Goal: Transaction & Acquisition: Subscribe to service/newsletter

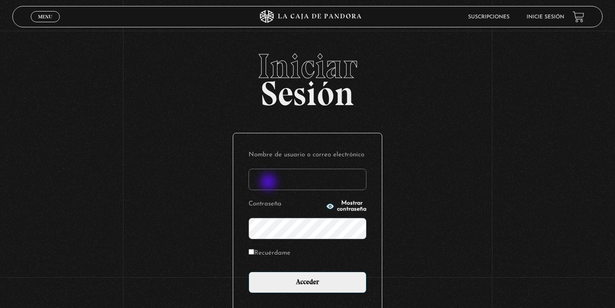
click at [269, 182] on input "Nombre de usuario o correo electrónico" at bounding box center [308, 179] width 118 height 21
type input "vivitf.vt@gmail.com"
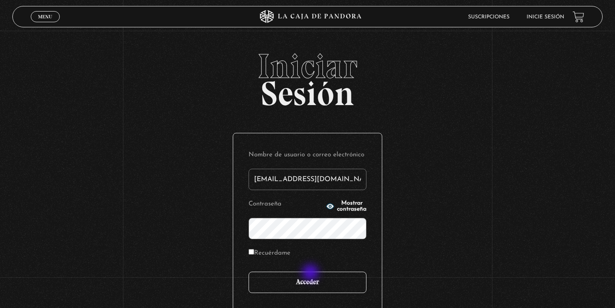
click at [311, 273] on input "Acceder" at bounding box center [308, 282] width 118 height 21
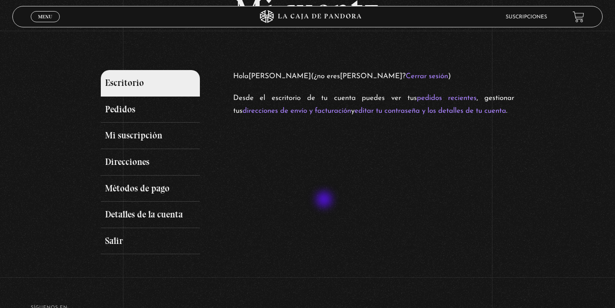
scroll to position [69, 0]
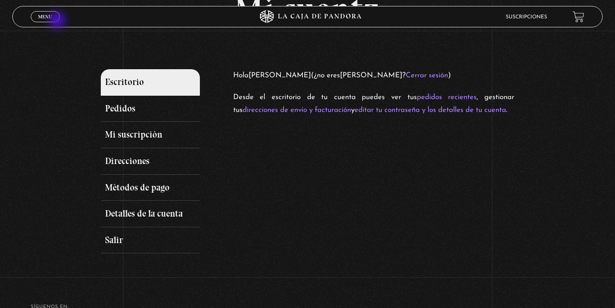
click at [58, 21] on div "Menu Cerrar" at bounding box center [123, 16] width 185 height 21
click at [52, 18] on span "Menu" at bounding box center [45, 16] width 14 height 5
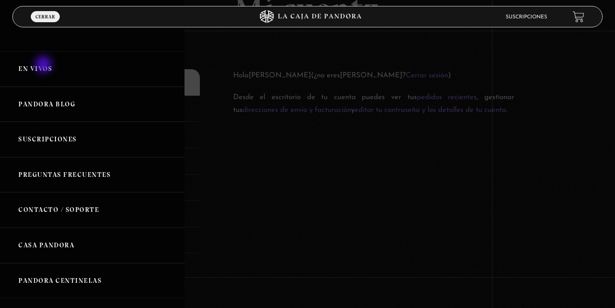
click at [44, 65] on link "En vivos" at bounding box center [92, 68] width 185 height 35
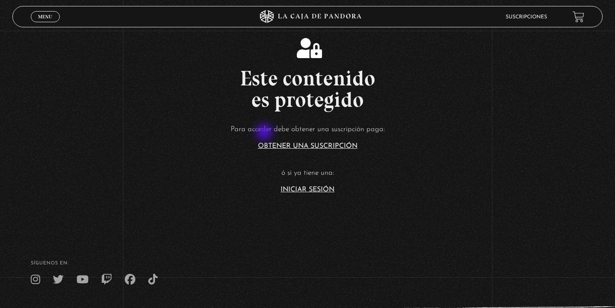
scroll to position [151, 0]
click at [303, 191] on link "Iniciar Sesión" at bounding box center [308, 189] width 54 height 7
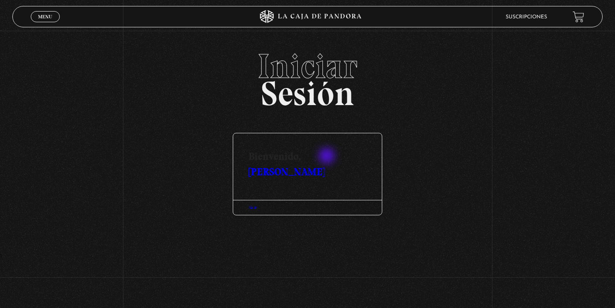
click at [325, 165] on link "[PERSON_NAME]" at bounding box center [287, 171] width 76 height 12
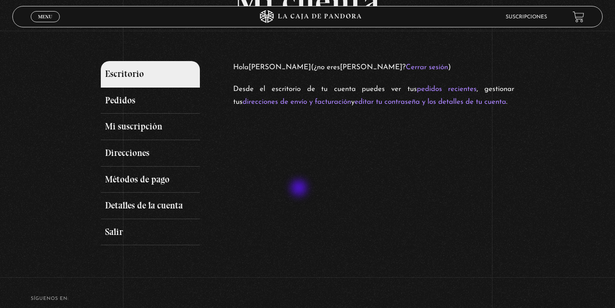
scroll to position [80, 0]
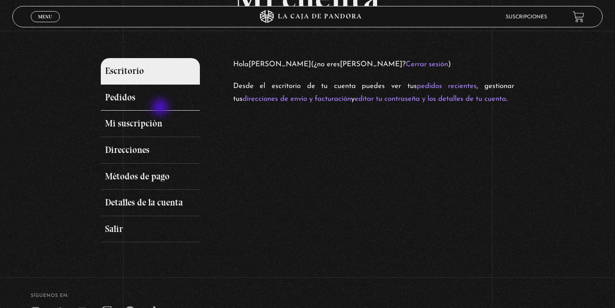
click at [158, 106] on link "Pedidos" at bounding box center [150, 98] width 99 height 26
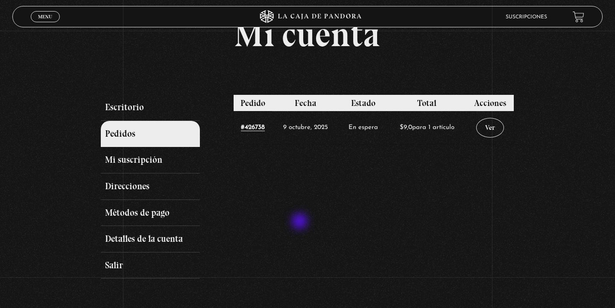
scroll to position [46, 0]
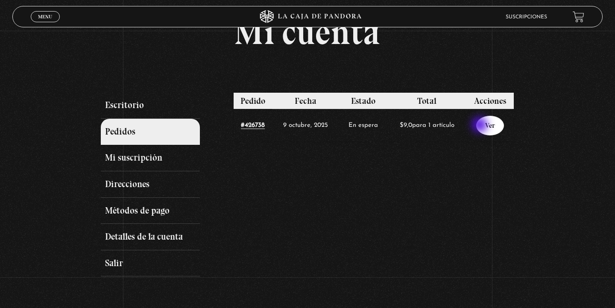
click at [482, 125] on link "Ver" at bounding box center [490, 126] width 28 height 20
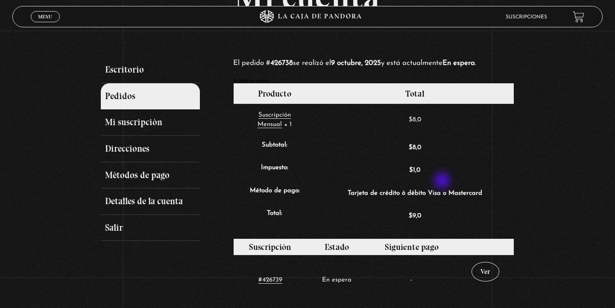
scroll to position [80, 0]
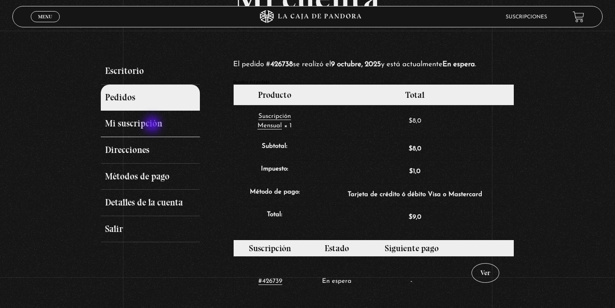
click at [153, 126] on link "Mi suscripción" at bounding box center [150, 124] width 99 height 26
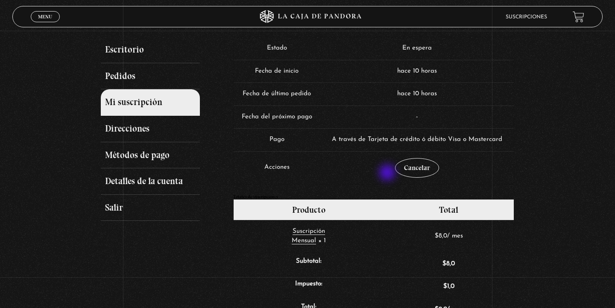
scroll to position [101, 0]
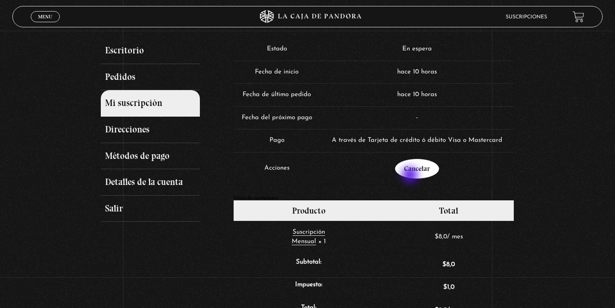
click at [411, 176] on link "Cancelar" at bounding box center [417, 169] width 44 height 20
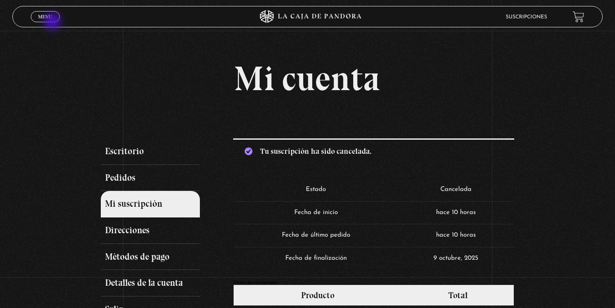
click at [53, 22] on div "Menu Cerrar" at bounding box center [123, 16] width 185 height 21
click at [49, 19] on span "Menu" at bounding box center [45, 16] width 14 height 5
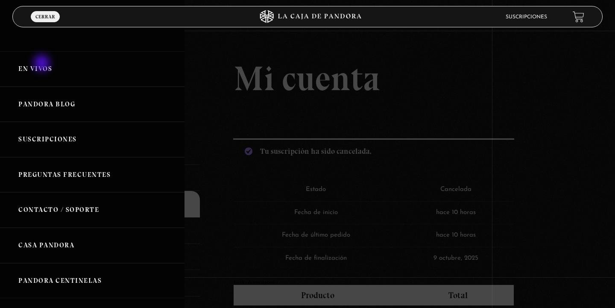
click at [40, 66] on link "En vivos" at bounding box center [92, 68] width 185 height 35
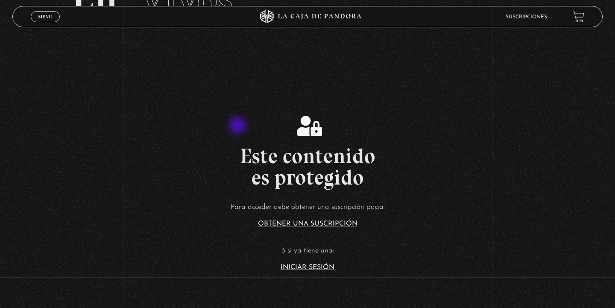
scroll to position [140, 0]
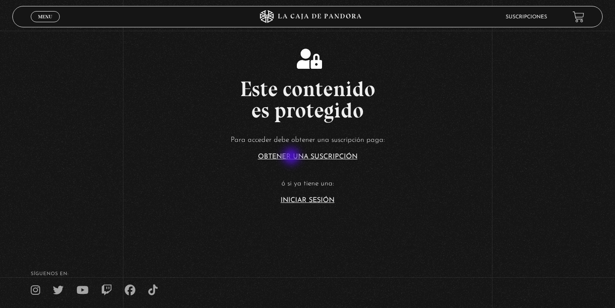
click at [292, 157] on link "Obtener una suscripción" at bounding box center [308, 156] width 100 height 7
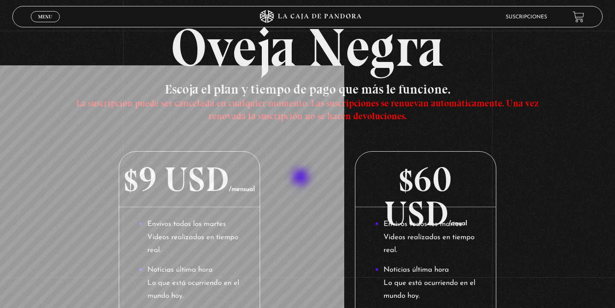
scroll to position [60, 0]
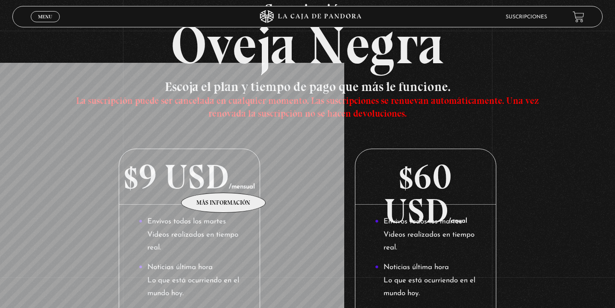
click at [202, 181] on p "$9 USD /mensual" at bounding box center [189, 177] width 141 height 56
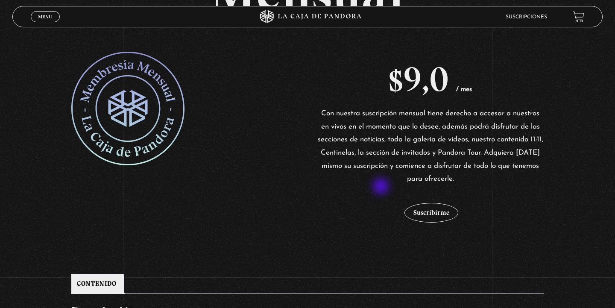
scroll to position [146, 0]
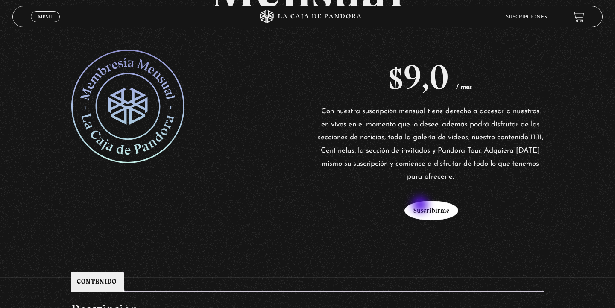
click at [421, 206] on button "Suscribirme" at bounding box center [432, 211] width 54 height 20
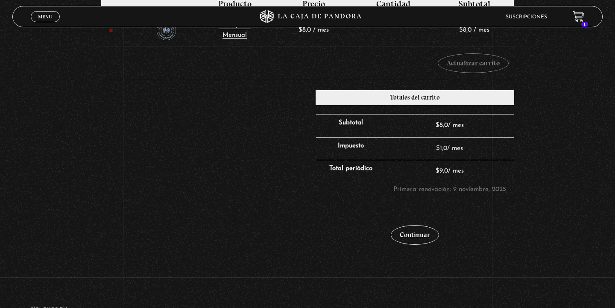
scroll to position [185, 0]
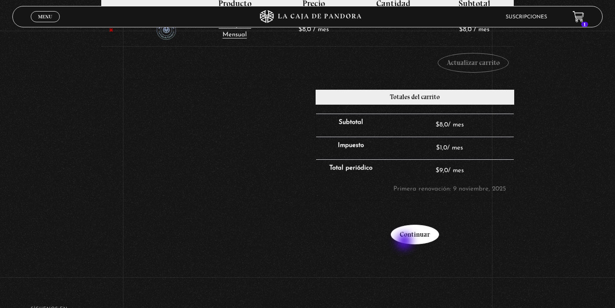
click at [405, 242] on link "Continuar" at bounding box center [415, 235] width 48 height 20
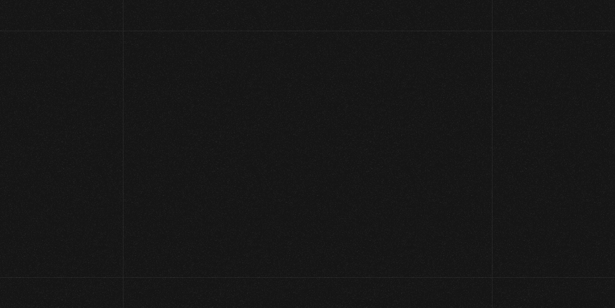
select select "CR-SJ"
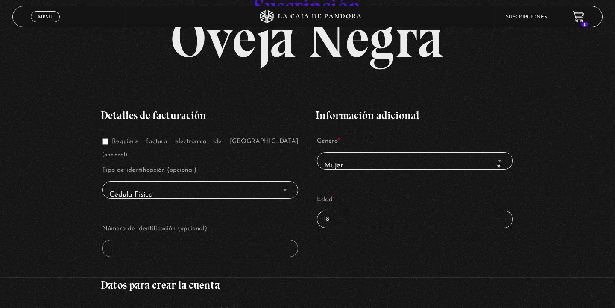
scroll to position [85, 0]
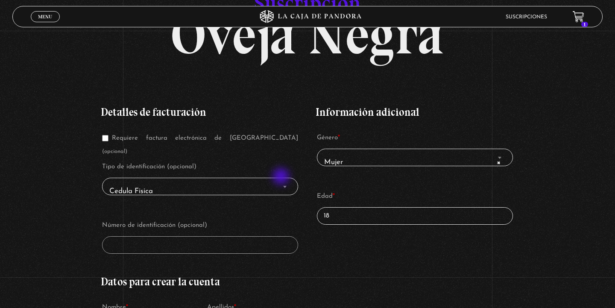
click at [282, 181] on span "Finalizar compra" at bounding box center [285, 186] width 9 height 11
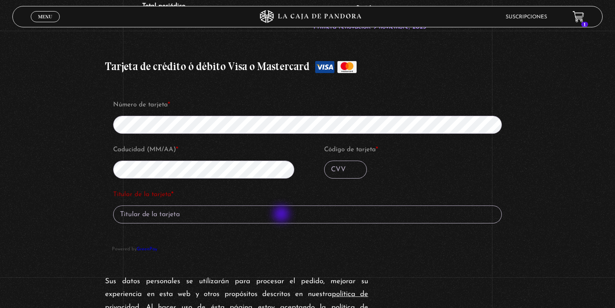
scroll to position [782, 0]
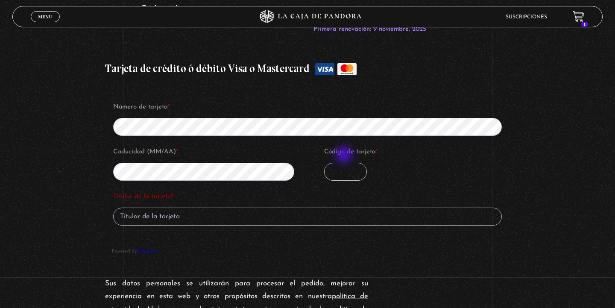
click at [347, 163] on input "Código de tarjeta *" at bounding box center [345, 172] width 43 height 18
type input "159"
click at [258, 209] on input "Titular de la tarjeta *" at bounding box center [307, 217] width 389 height 18
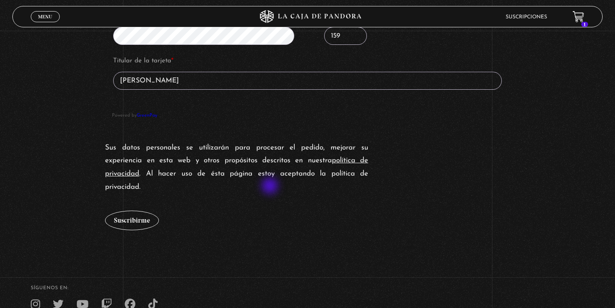
scroll to position [928, 0]
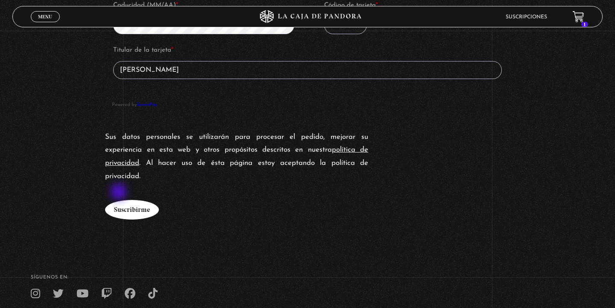
type input "Brandon Borbon"
click at [129, 200] on button "Suscribirme" at bounding box center [132, 210] width 54 height 20
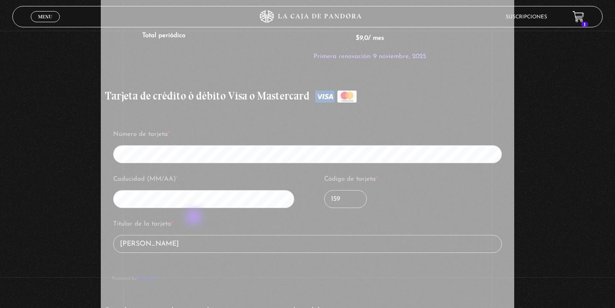
scroll to position [753, 0]
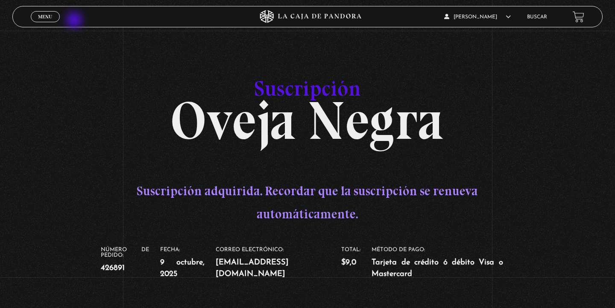
click at [60, 17] on div "Menu Cerrar" at bounding box center [123, 16] width 185 height 21
click at [52, 18] on span "Menu" at bounding box center [45, 16] width 14 height 5
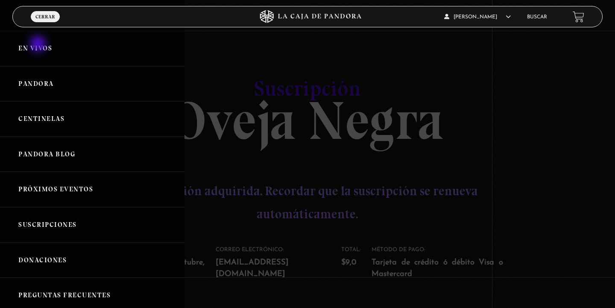
click at [39, 45] on link "En vivos" at bounding box center [92, 48] width 185 height 35
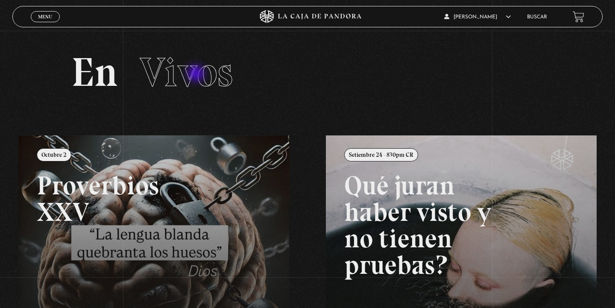
click at [198, 74] on span "Vivos" at bounding box center [186, 72] width 93 height 49
click at [271, 71] on h2 "En Vivos" at bounding box center [307, 72] width 473 height 41
click at [56, 21] on link "Menu Cerrar" at bounding box center [45, 16] width 29 height 11
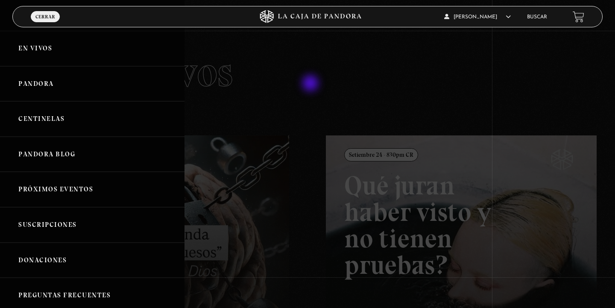
click at [312, 84] on div at bounding box center [307, 154] width 615 height 308
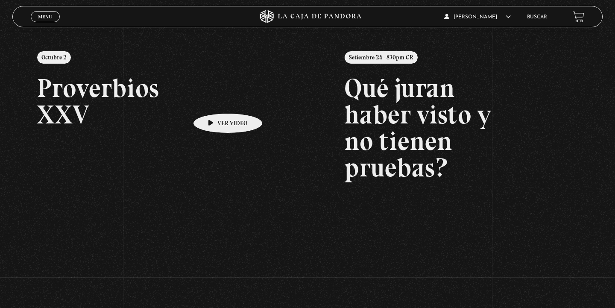
scroll to position [103, 0]
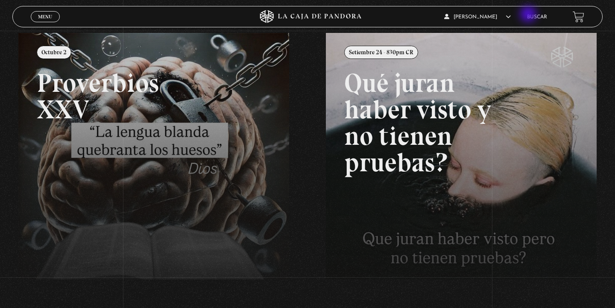
click at [531, 11] on li "Buscar" at bounding box center [537, 16] width 20 height 13
click at [531, 16] on link "Buscar" at bounding box center [537, 17] width 20 height 5
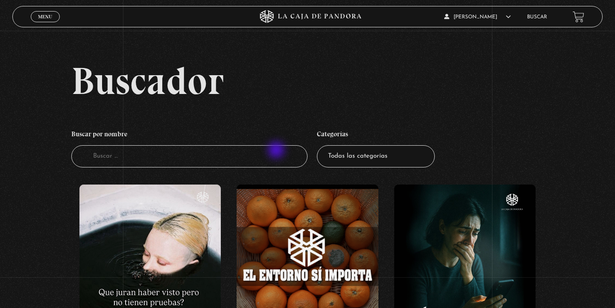
click at [222, 160] on input "Buscador" at bounding box center [189, 156] width 236 height 23
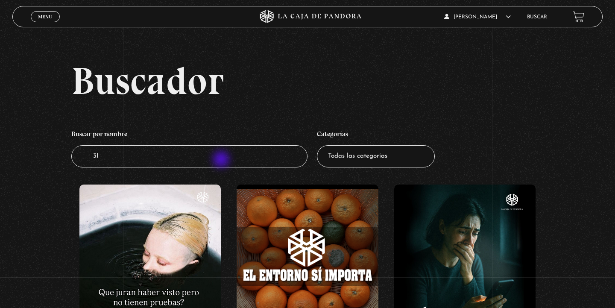
type input "3IA"
click at [170, 161] on input "3" at bounding box center [189, 156] width 236 height 23
type input "3IA"
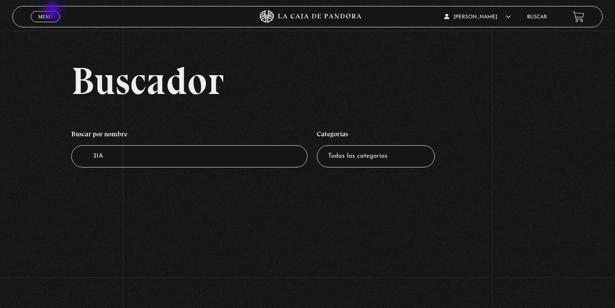
click at [47, 9] on div "Menu Cerrar" at bounding box center [123, 16] width 185 height 21
click at [47, 19] on span "Menu" at bounding box center [45, 16] width 14 height 5
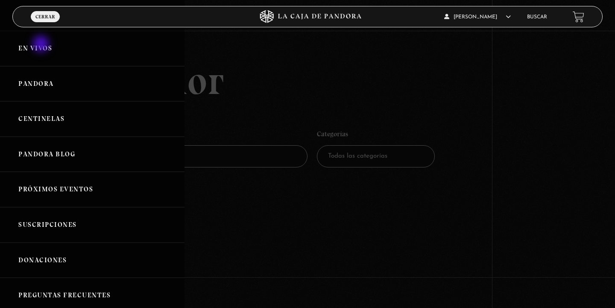
click at [42, 45] on link "En vivos" at bounding box center [92, 48] width 185 height 35
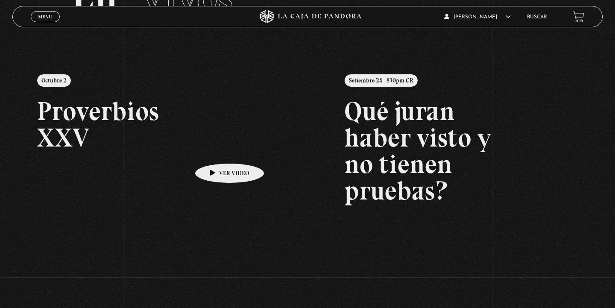
scroll to position [66, 0]
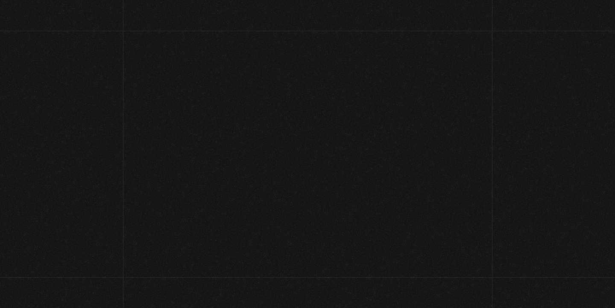
scroll to position [70, 0]
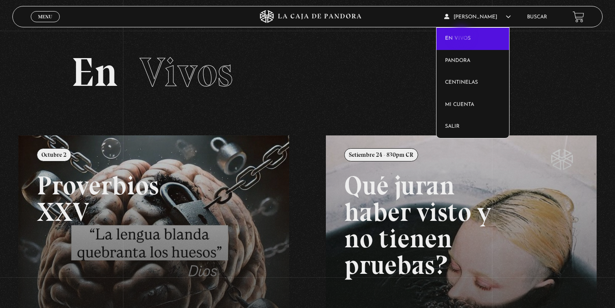
click at [463, 34] on link "En vivos" at bounding box center [473, 39] width 73 height 22
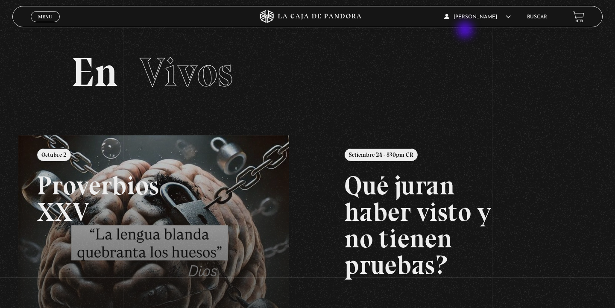
scroll to position [0, 0]
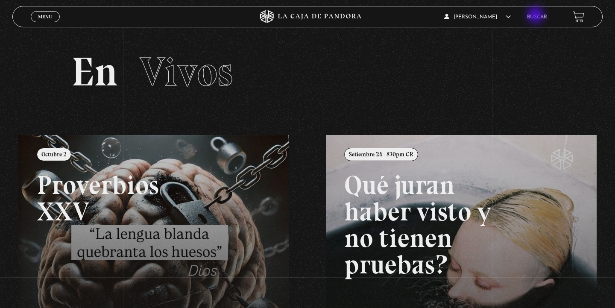
click at [537, 16] on link "Buscar" at bounding box center [537, 17] width 20 height 5
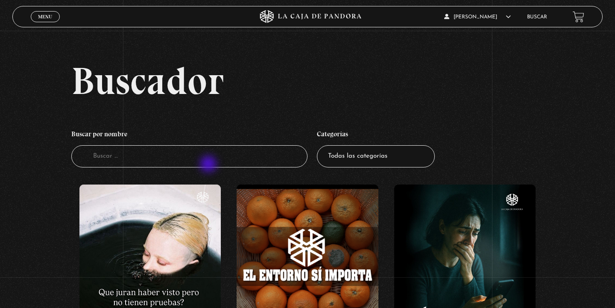
click at [209, 165] on input "Buscador" at bounding box center [189, 156] width 236 height 23
type input "3IAT"
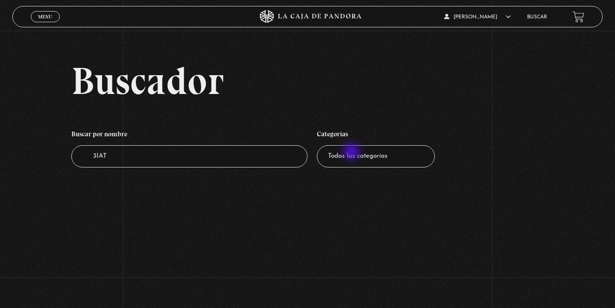
click at [352, 153] on select "Todas las categorías 11:11 Humanitario (1) Amo los Lunes (4) Análisis de series…" at bounding box center [376, 156] width 118 height 23
click at [141, 155] on input "3IAT" at bounding box center [189, 156] width 236 height 23
type input "3"
click at [208, 211] on section "Buscador Buscar por nombre Buscador Categorías Todas las categorías 11:11 Human…" at bounding box center [307, 154] width 615 height 308
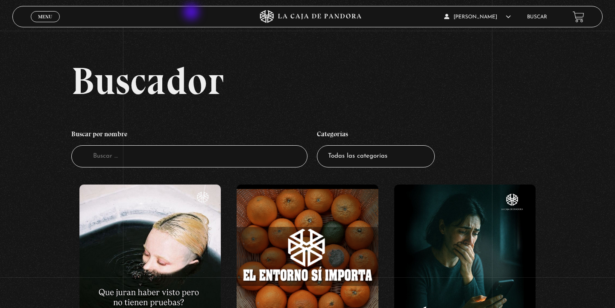
click at [193, 13] on div "Menu Cerrar" at bounding box center [123, 16] width 185 height 21
click at [48, 23] on div "Menu Cerrar" at bounding box center [123, 16] width 185 height 21
click at [45, 16] on span "Menu" at bounding box center [45, 16] width 14 height 5
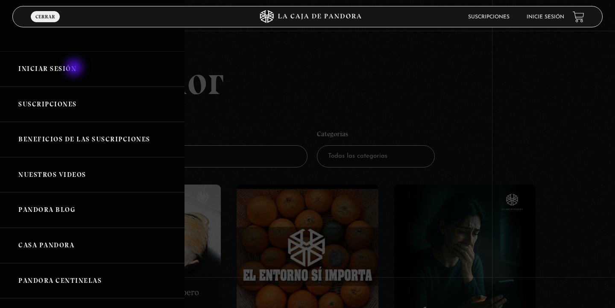
click at [65, 69] on link "Iniciar Sesión" at bounding box center [92, 68] width 185 height 35
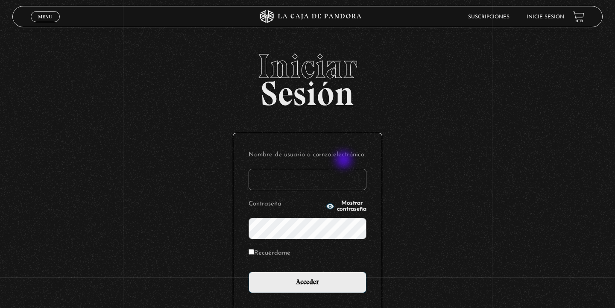
scroll to position [0, 0]
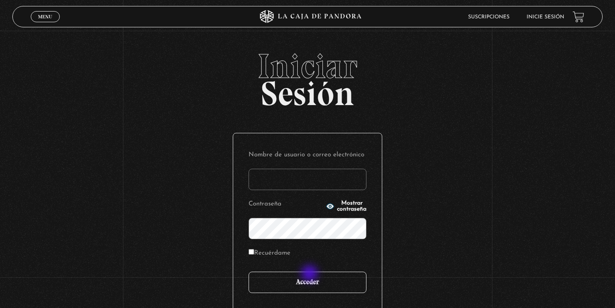
type input "[EMAIL_ADDRESS][DOMAIN_NAME]"
click at [311, 274] on input "Acceder" at bounding box center [308, 282] width 118 height 21
